Goal: Check status: Check status

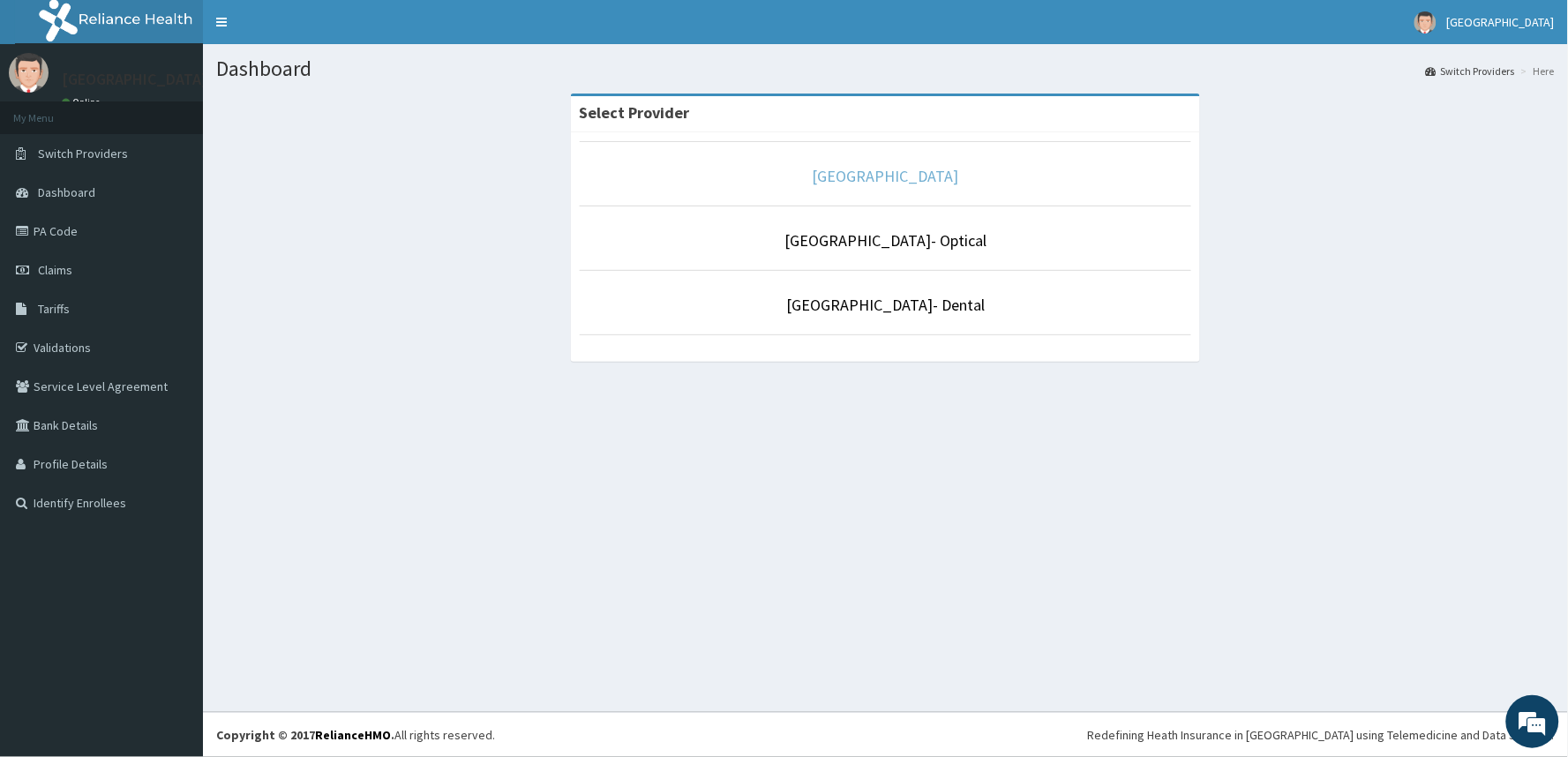
click at [904, 183] on link "[GEOGRAPHIC_DATA]" at bounding box center [886, 175] width 147 height 20
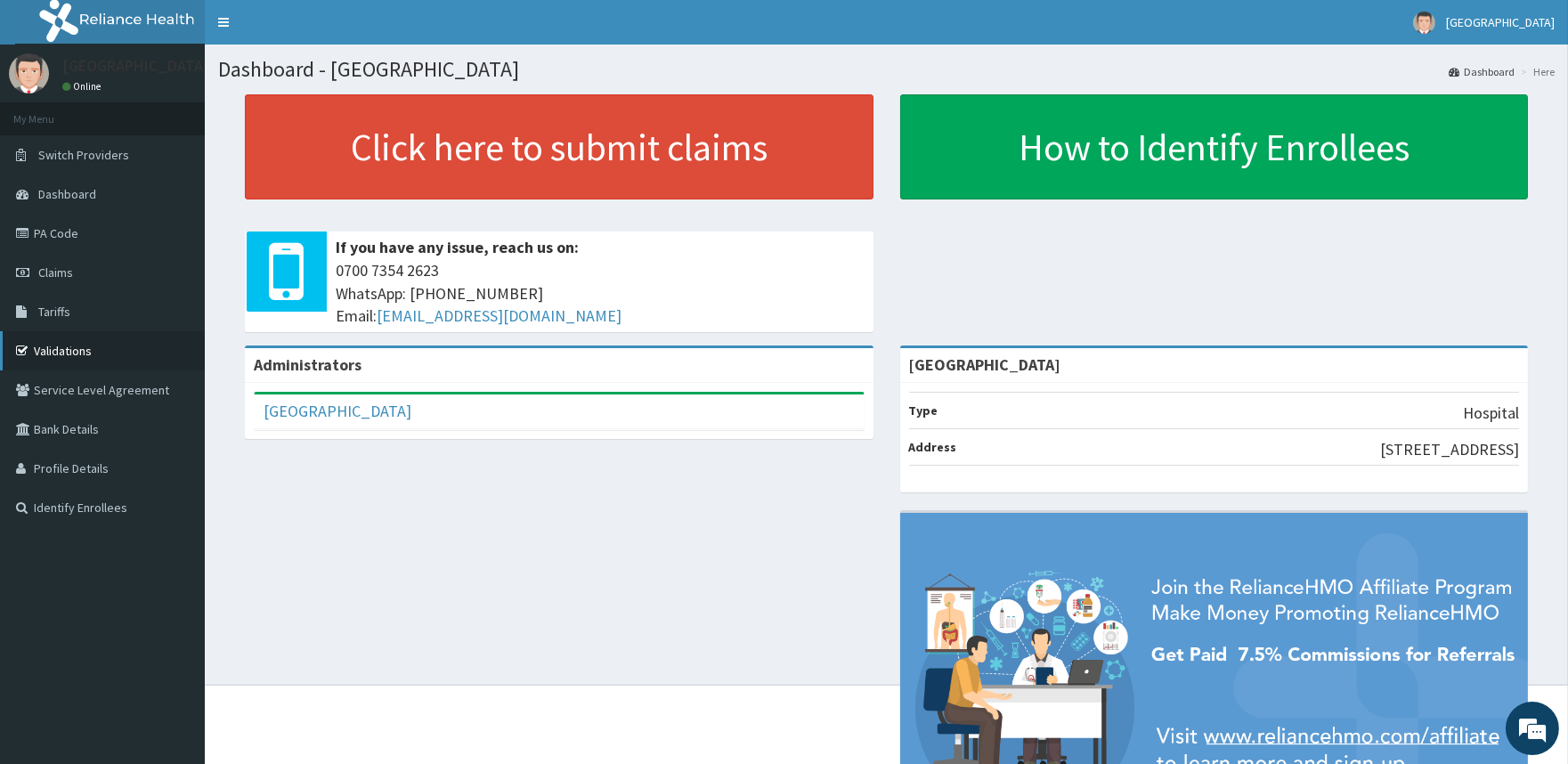
click at [76, 361] on link "Validations" at bounding box center [102, 350] width 205 height 39
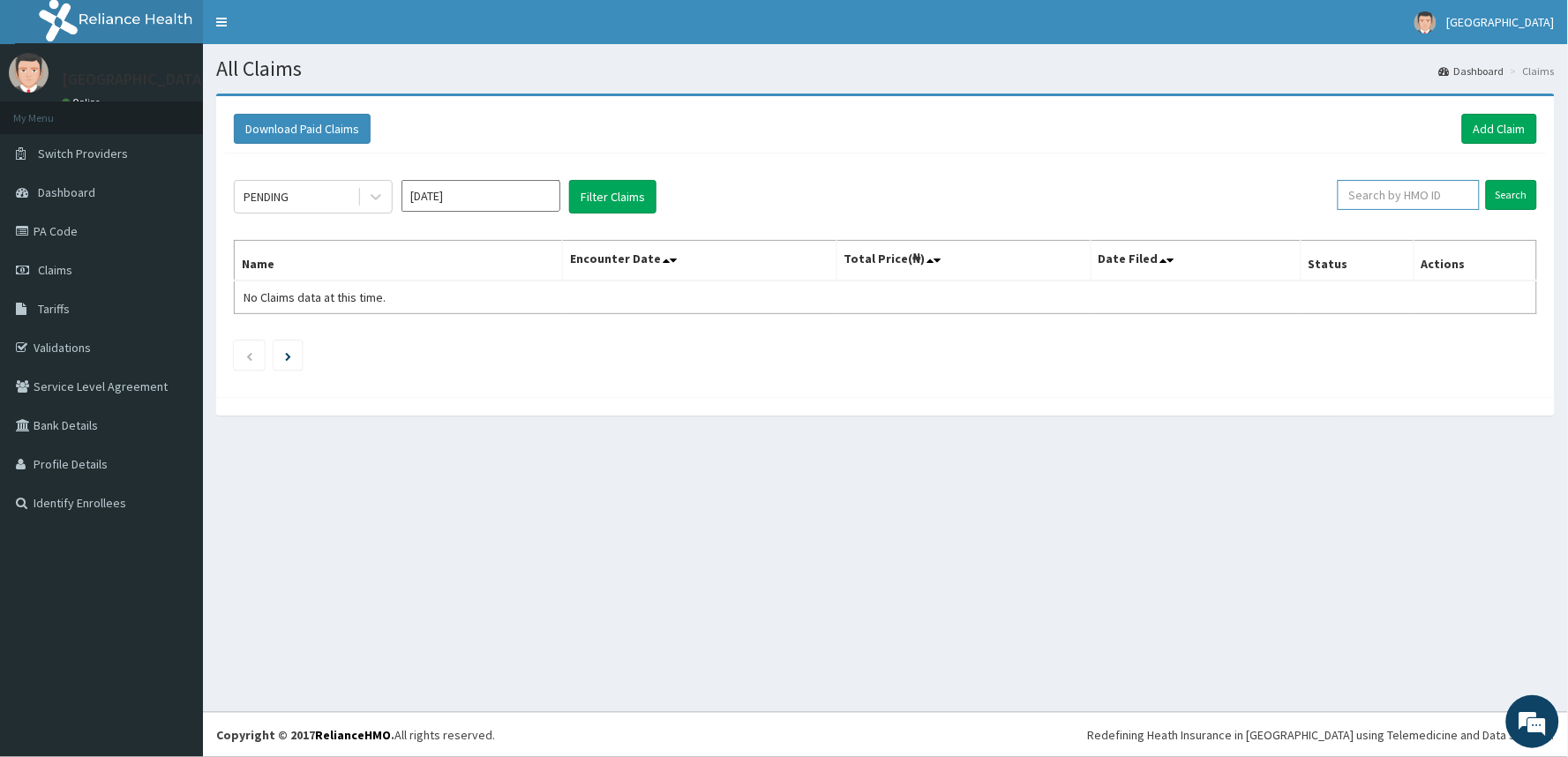
click at [1400, 203] on input "text" at bounding box center [1408, 195] width 142 height 30
paste input "DGE/10045/C"
click at [1336, 191] on input "DGE/10045/C" at bounding box center [1380, 195] width 132 height 30
type input "DGE/10045/C"
click at [1486, 180] on input "Search" at bounding box center [1512, 195] width 52 height 30
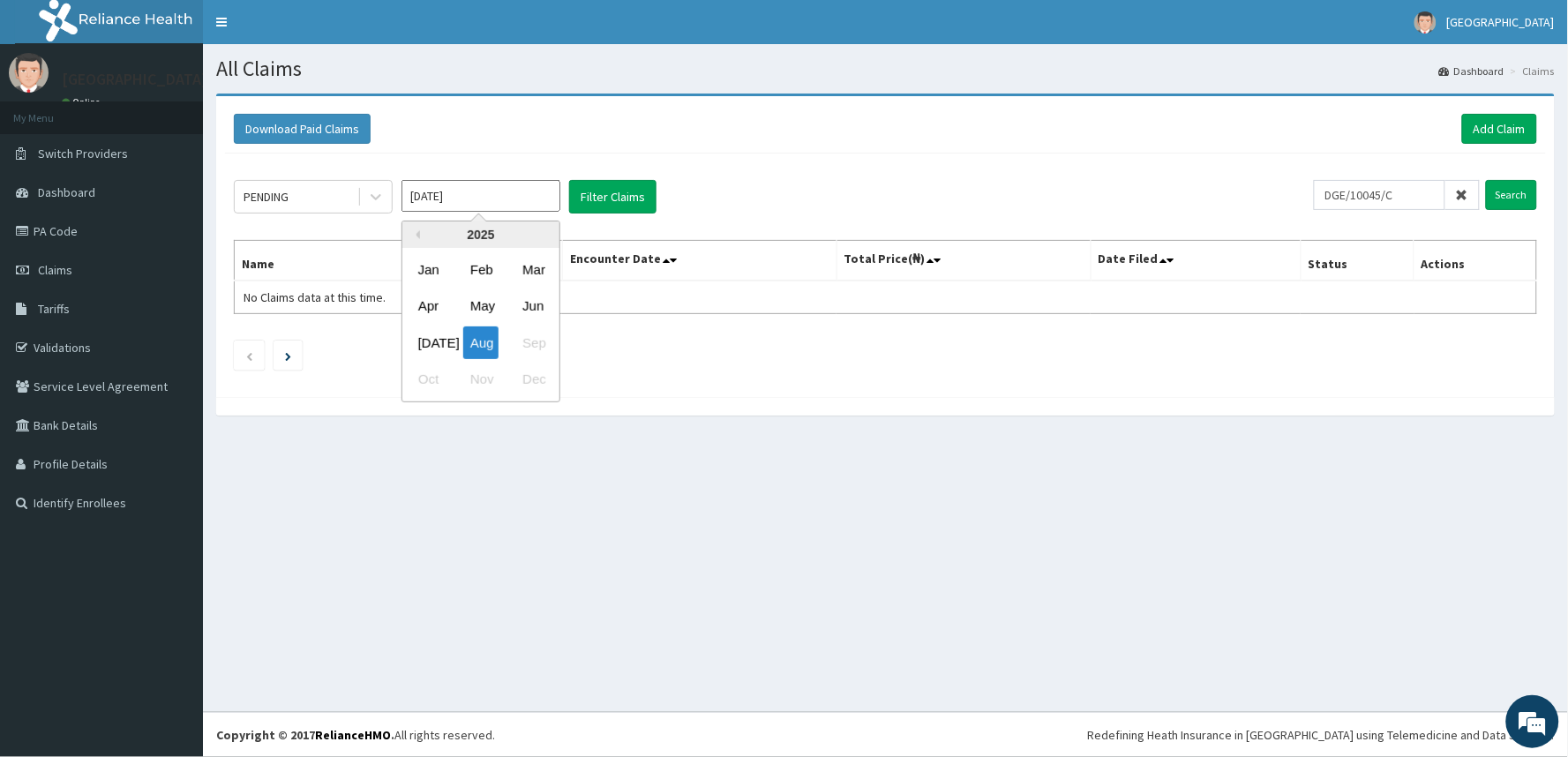
click at [502, 205] on input "[DATE]" at bounding box center [481, 196] width 159 height 32
click at [411, 342] on div "[DATE]" at bounding box center [429, 342] width 36 height 33
click at [1520, 189] on input "Search" at bounding box center [1512, 195] width 52 height 30
drag, startPoint x: 466, startPoint y: 177, endPoint x: 470, endPoint y: 189, distance: 12.6
click at [470, 189] on div "PENDING [DATE] Filter Claims DGE/10045/C Search Name Encounter Date Total Price…" at bounding box center [885, 270] width 1321 height 235
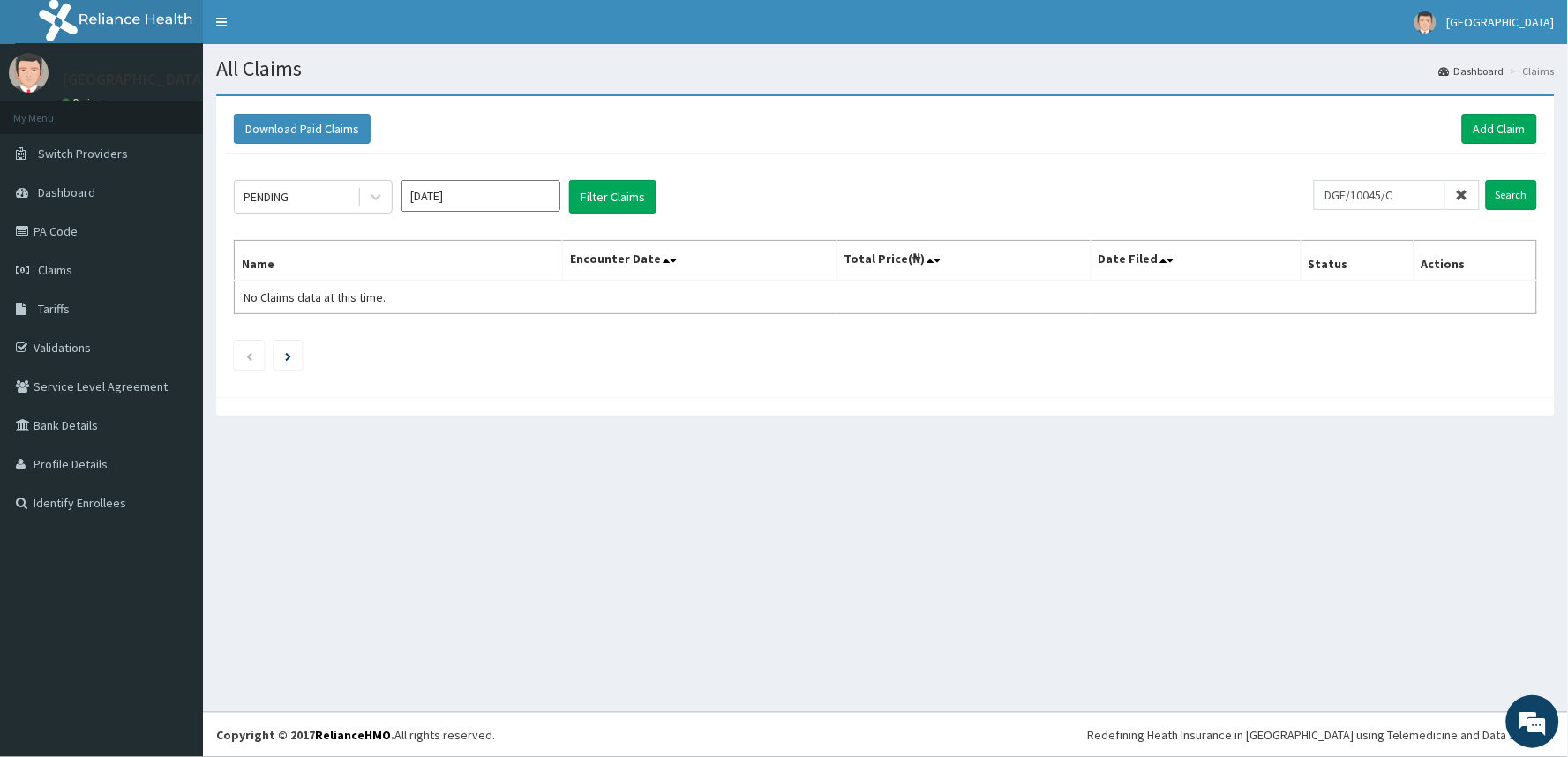
click at [470, 189] on input "[DATE]" at bounding box center [481, 196] width 159 height 32
click at [530, 312] on div "Jun" at bounding box center [533, 306] width 36 height 33
click at [592, 194] on button "Filter Claims" at bounding box center [613, 197] width 87 height 34
click at [504, 190] on input "[DATE]" at bounding box center [481, 196] width 159 height 32
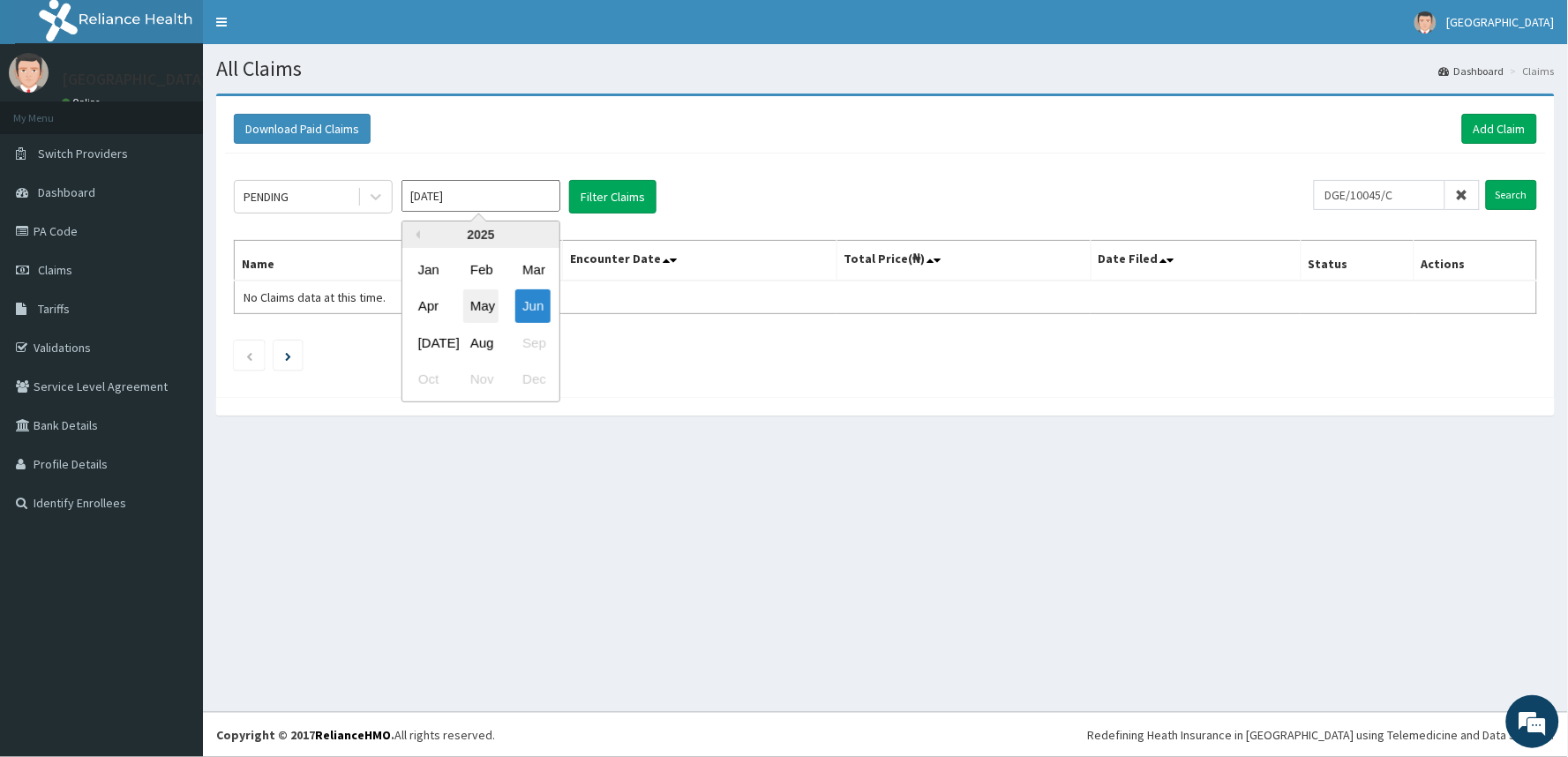
click at [479, 302] on div "May" at bounding box center [481, 306] width 36 height 33
click at [602, 197] on button "Filter Claims" at bounding box center [613, 197] width 87 height 34
click at [1498, 205] on input "Search" at bounding box center [1512, 195] width 52 height 30
click at [472, 200] on input "[DATE]" at bounding box center [481, 196] width 159 height 32
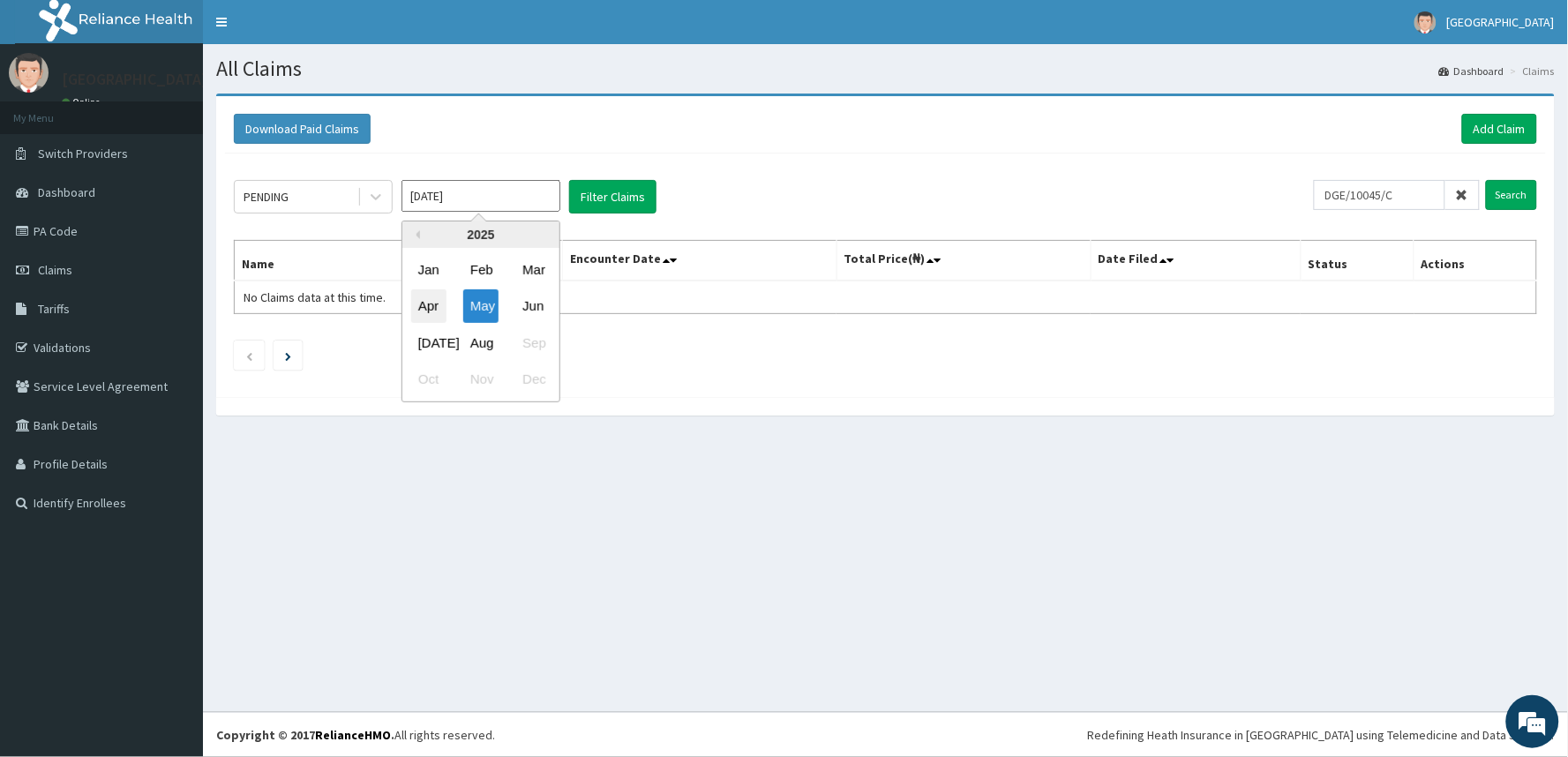
click at [445, 310] on div "Apr" at bounding box center [429, 306] width 36 height 33
click at [1532, 201] on input "Search" at bounding box center [1512, 195] width 52 height 30
click at [486, 192] on input "[DATE]" at bounding box center [481, 196] width 159 height 32
click at [439, 275] on div "Jan" at bounding box center [429, 270] width 36 height 33
type input "[DATE]"
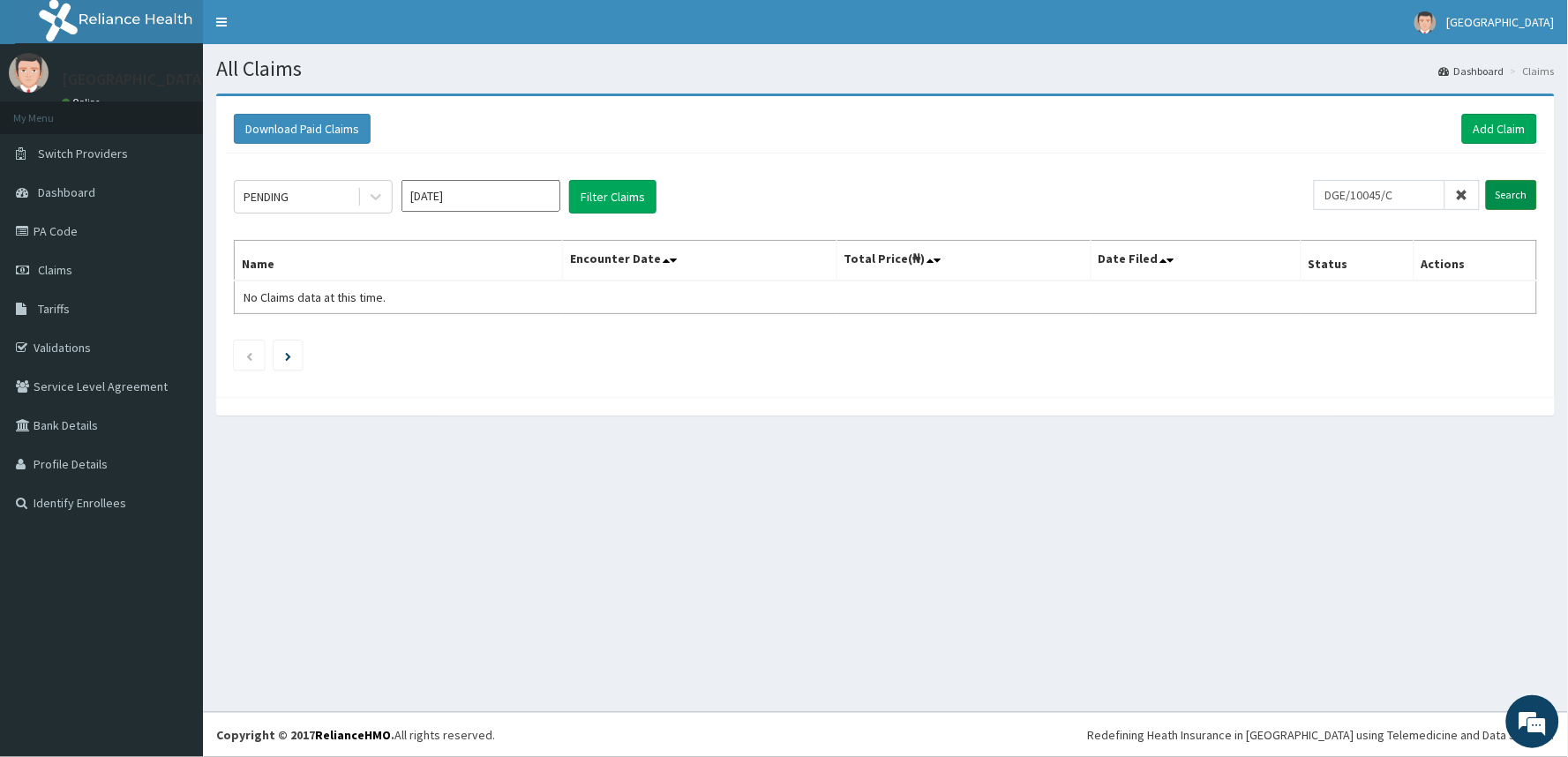
click at [1519, 182] on input "Search" at bounding box center [1512, 195] width 52 height 30
click at [398, 433] on section "Download Paid Claims Add Claim × Note you can only download claims within a max…" at bounding box center [885, 263] width 1365 height 366
click at [81, 341] on link "Validations" at bounding box center [101, 347] width 203 height 39
